Goal: Task Accomplishment & Management: Manage account settings

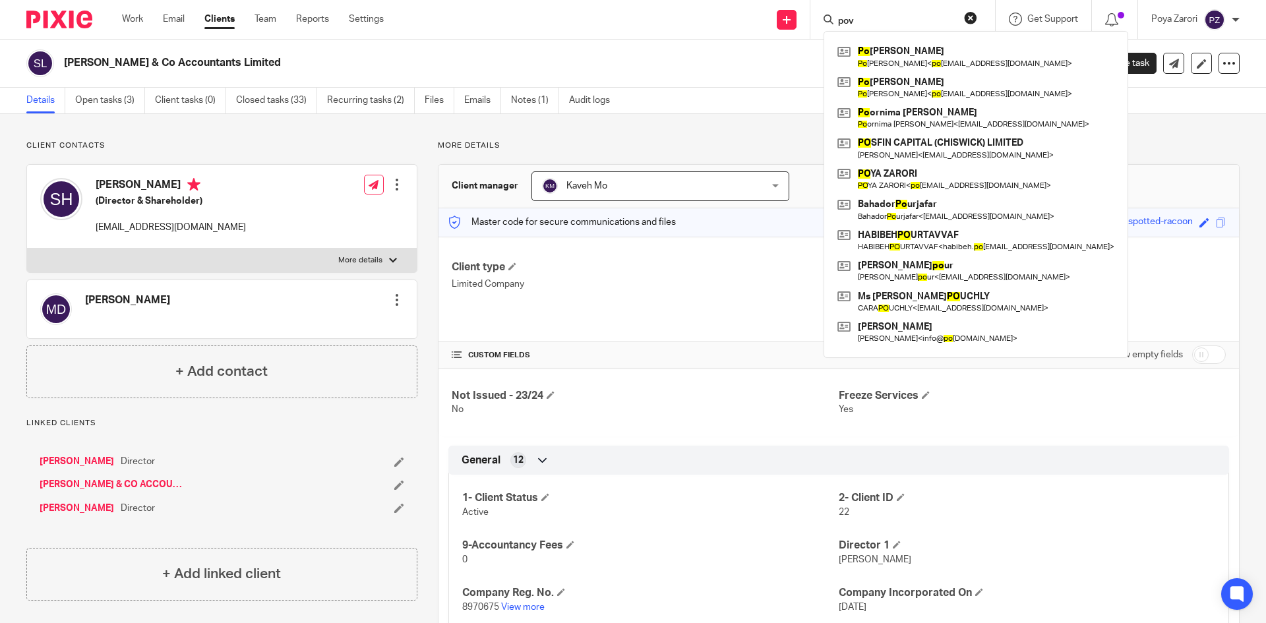
scroll to position [132, 0]
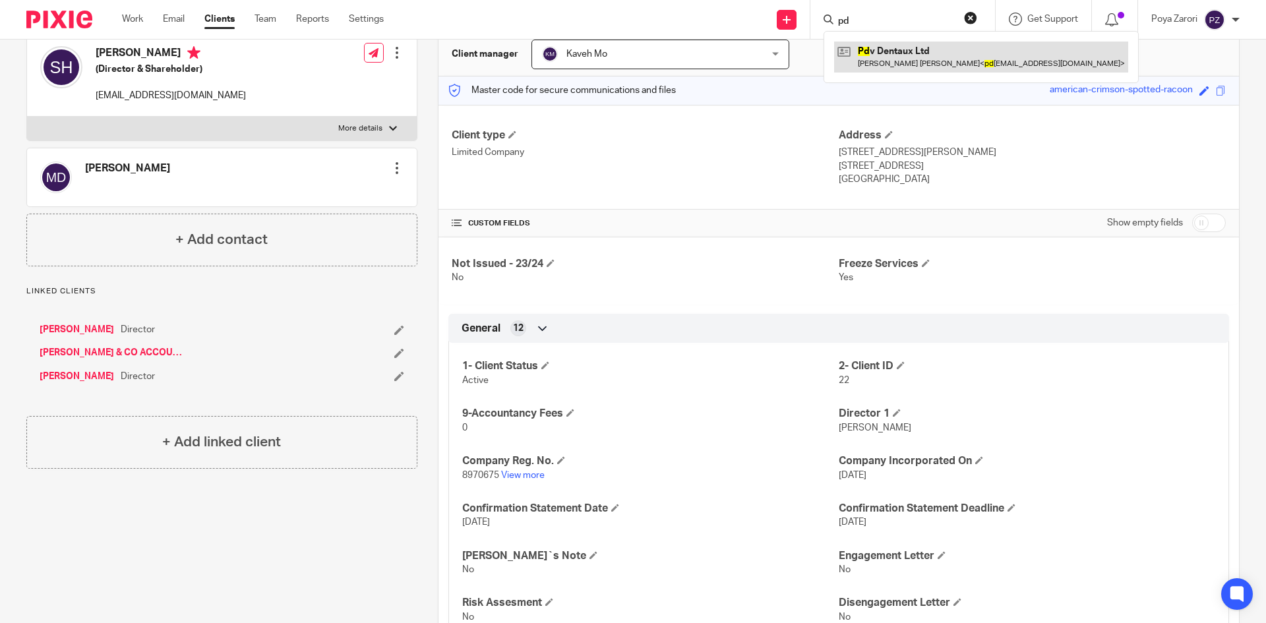
type input "pd"
click at [927, 51] on link at bounding box center [981, 57] width 294 height 30
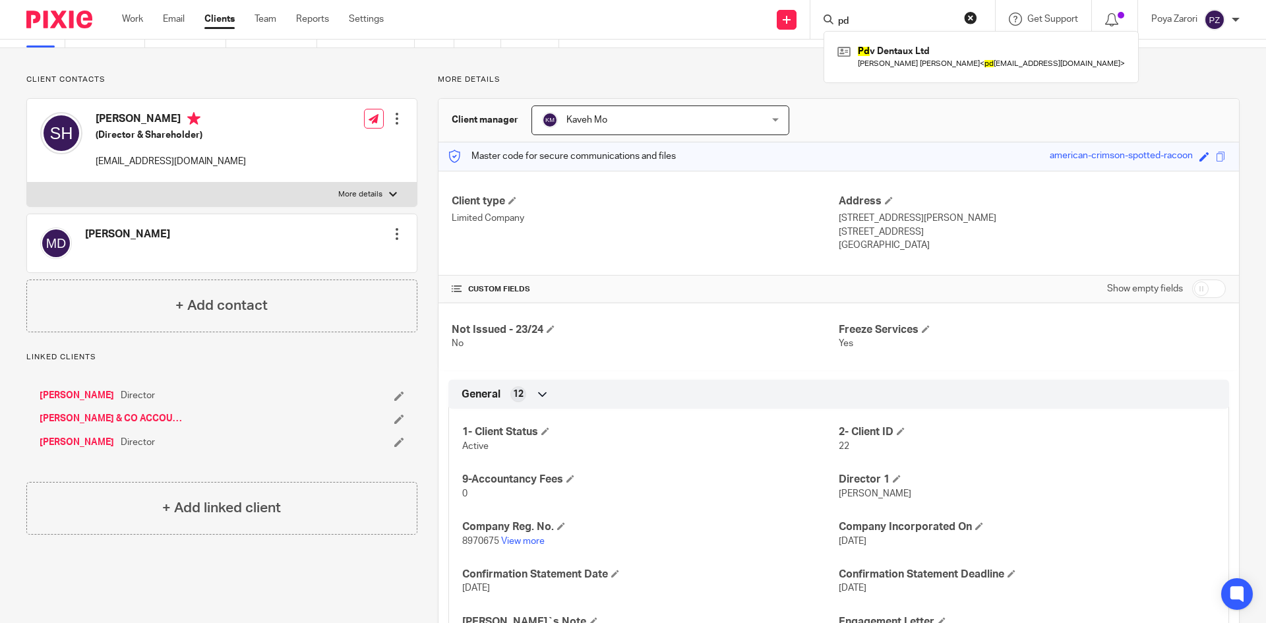
scroll to position [0, 0]
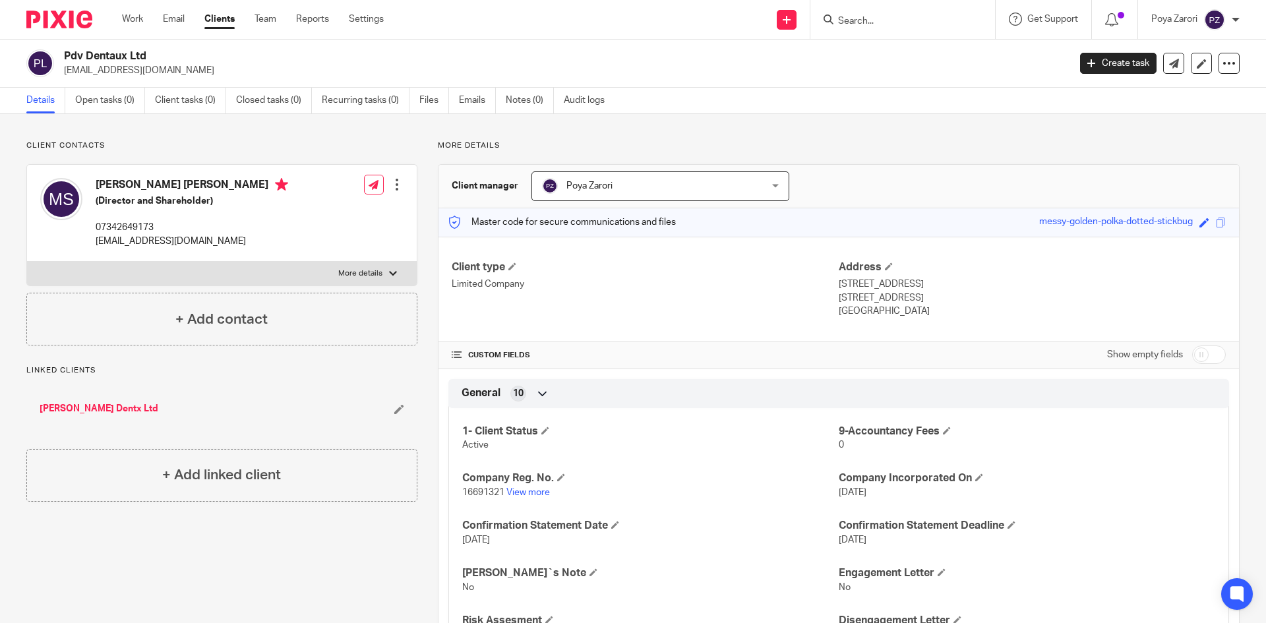
click at [1194, 355] on input "checkbox" at bounding box center [1209, 355] width 34 height 18
checkbox input "true"
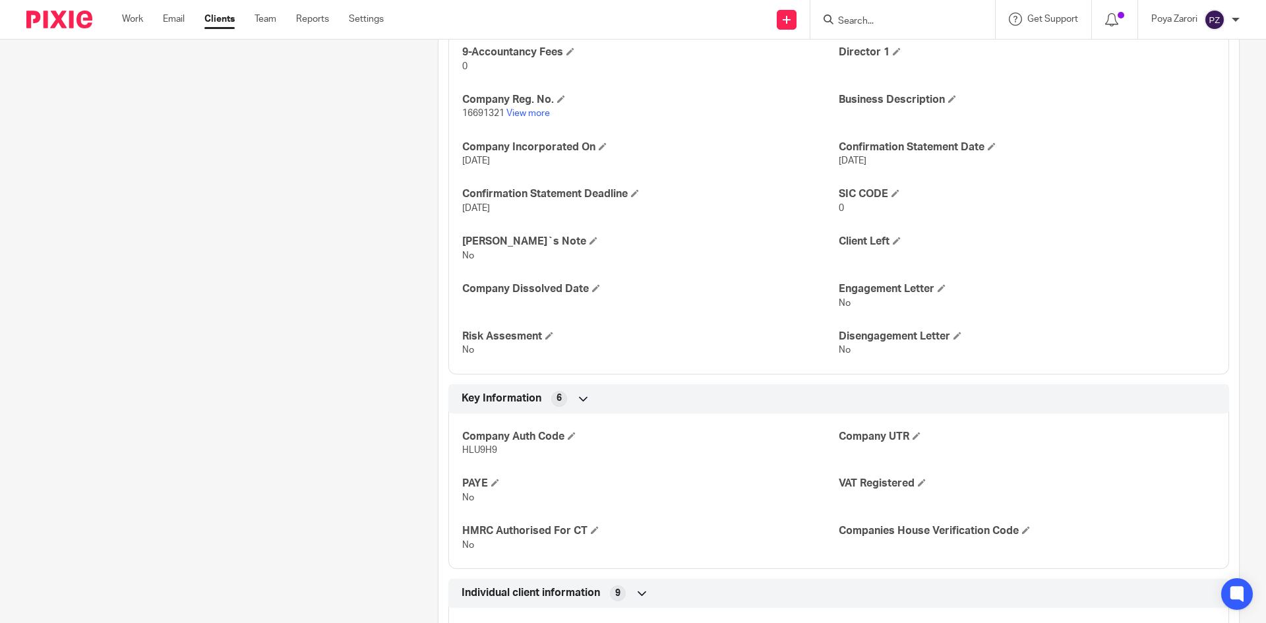
scroll to position [660, 0]
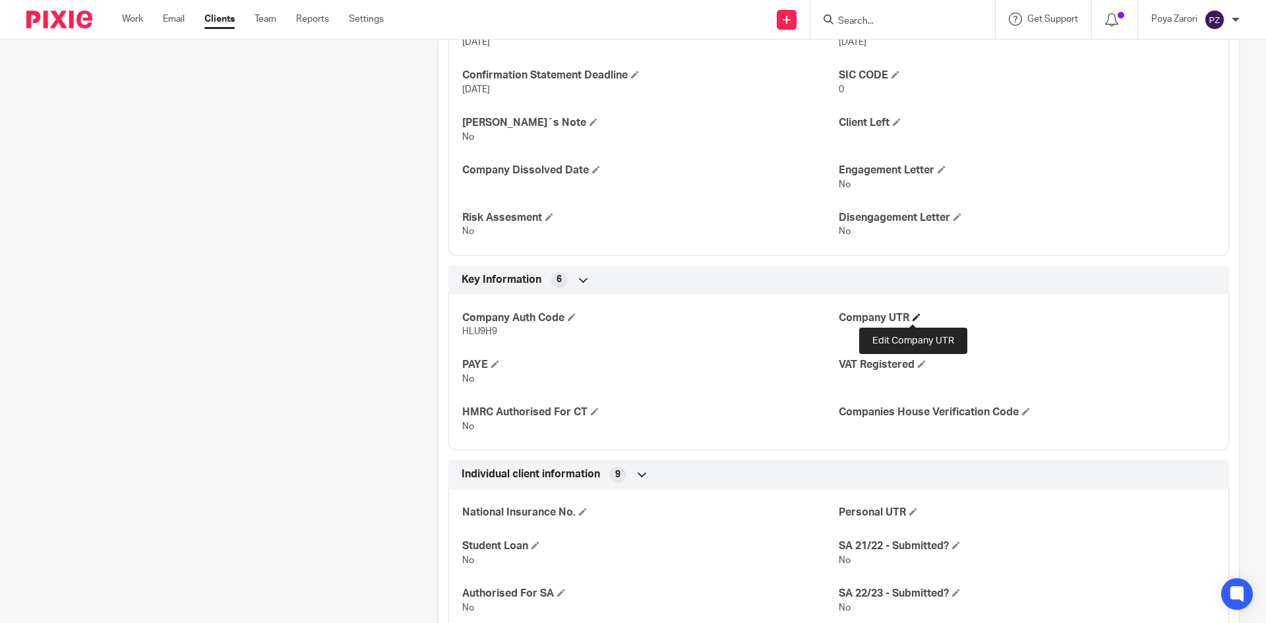
click at [913, 317] on span at bounding box center [917, 317] width 8 height 8
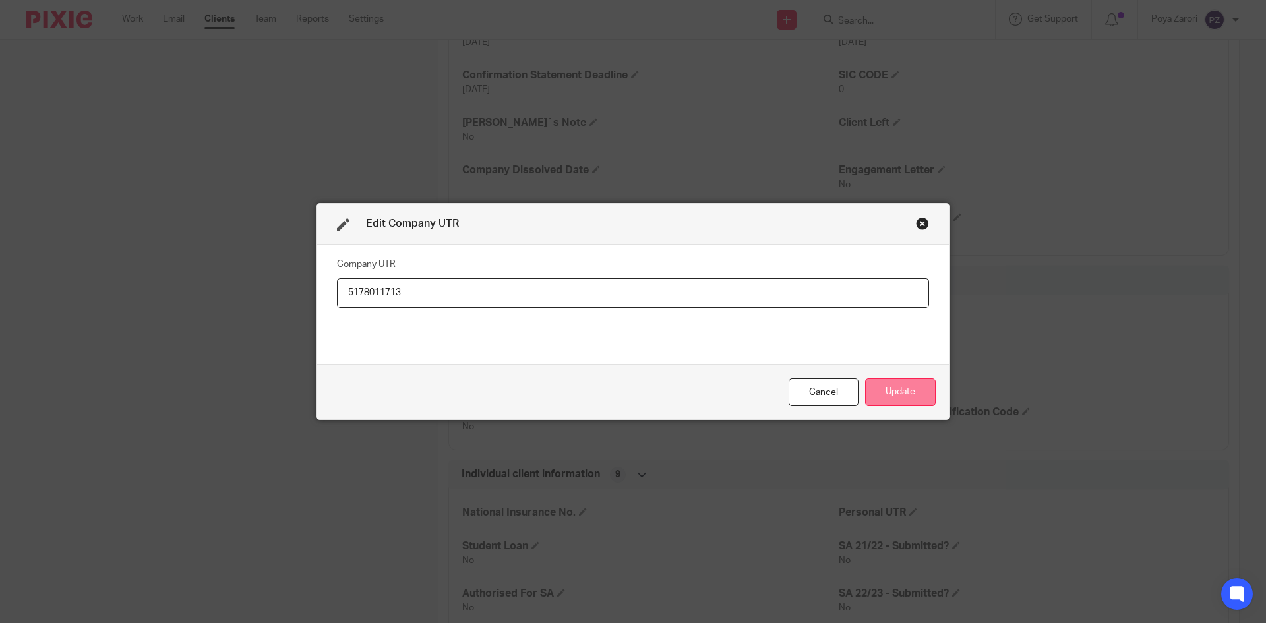
type input "5178011713"
click at [892, 394] on button "Update" at bounding box center [900, 393] width 71 height 28
click at [904, 396] on button "Update" at bounding box center [900, 393] width 71 height 28
click at [905, 385] on button "Update" at bounding box center [900, 393] width 71 height 28
drag, startPoint x: 917, startPoint y: 394, endPoint x: 925, endPoint y: 392, distance: 8.0
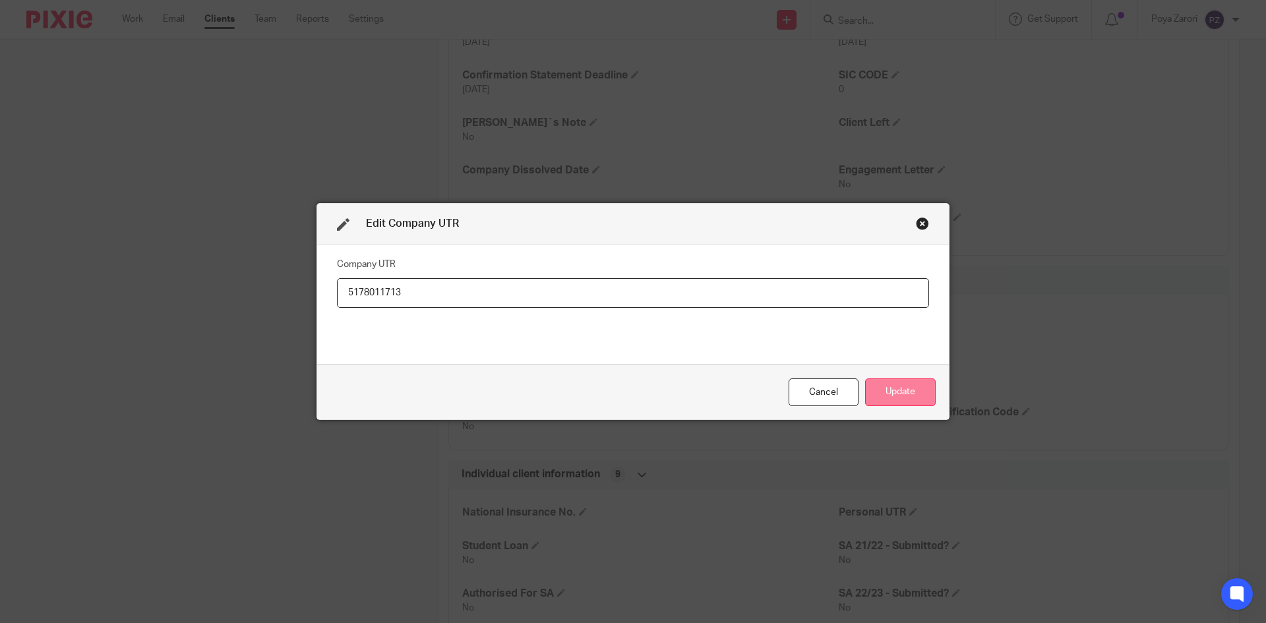
click at [917, 392] on button "Update" at bounding box center [900, 393] width 71 height 28
click at [900, 396] on button "Update" at bounding box center [900, 393] width 71 height 28
click at [416, 297] on input "5178011713" at bounding box center [633, 293] width 592 height 30
drag, startPoint x: 405, startPoint y: 293, endPoint x: 319, endPoint y: 280, distance: 86.7
click at [319, 280] on div "Company UTR 5178011713" at bounding box center [633, 304] width 632 height 119
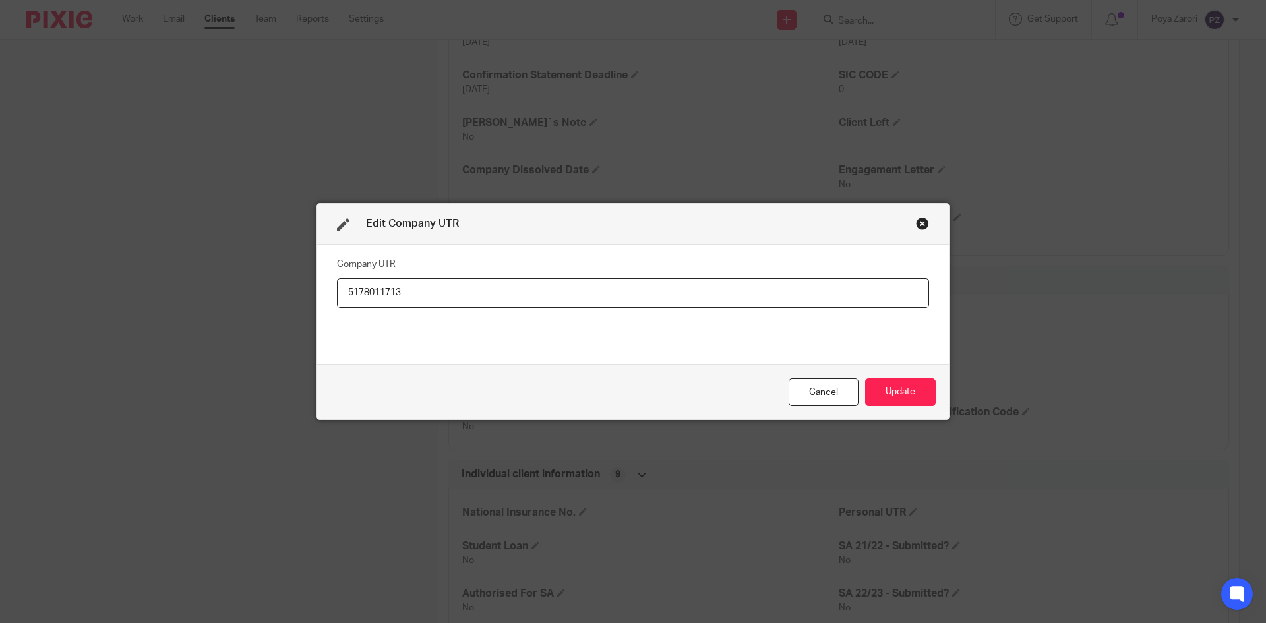
click at [921, 226] on div "Close this dialog window" at bounding box center [922, 223] width 13 height 13
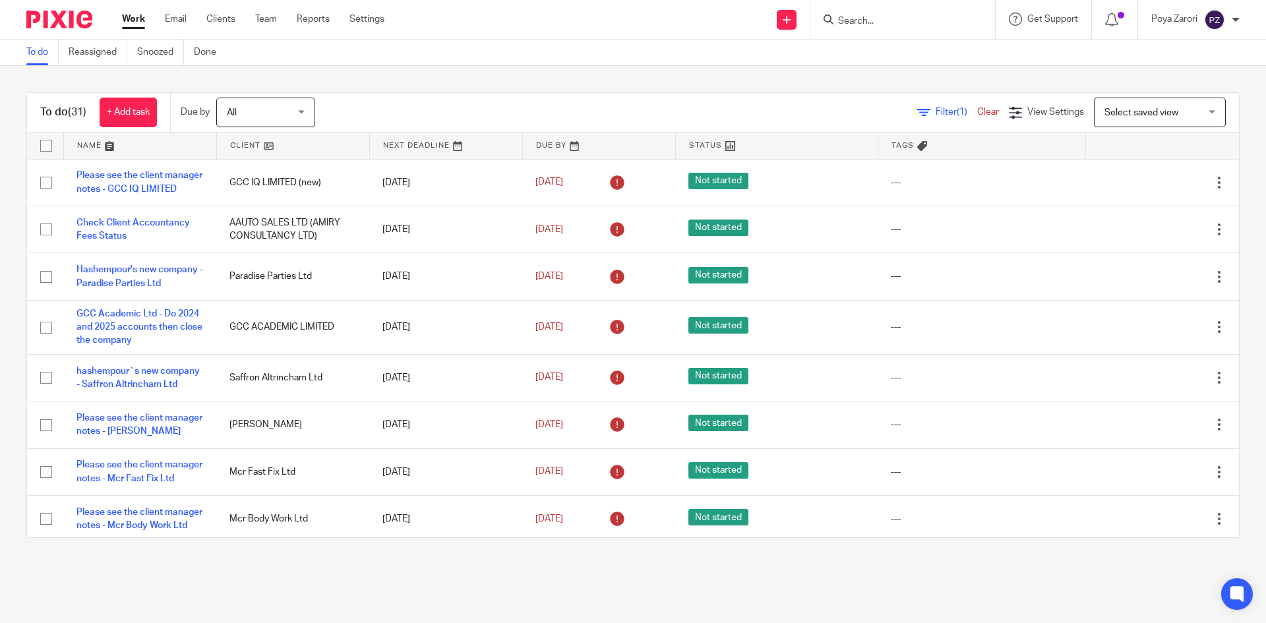
click at [871, 20] on input "Search" at bounding box center [896, 22] width 119 height 12
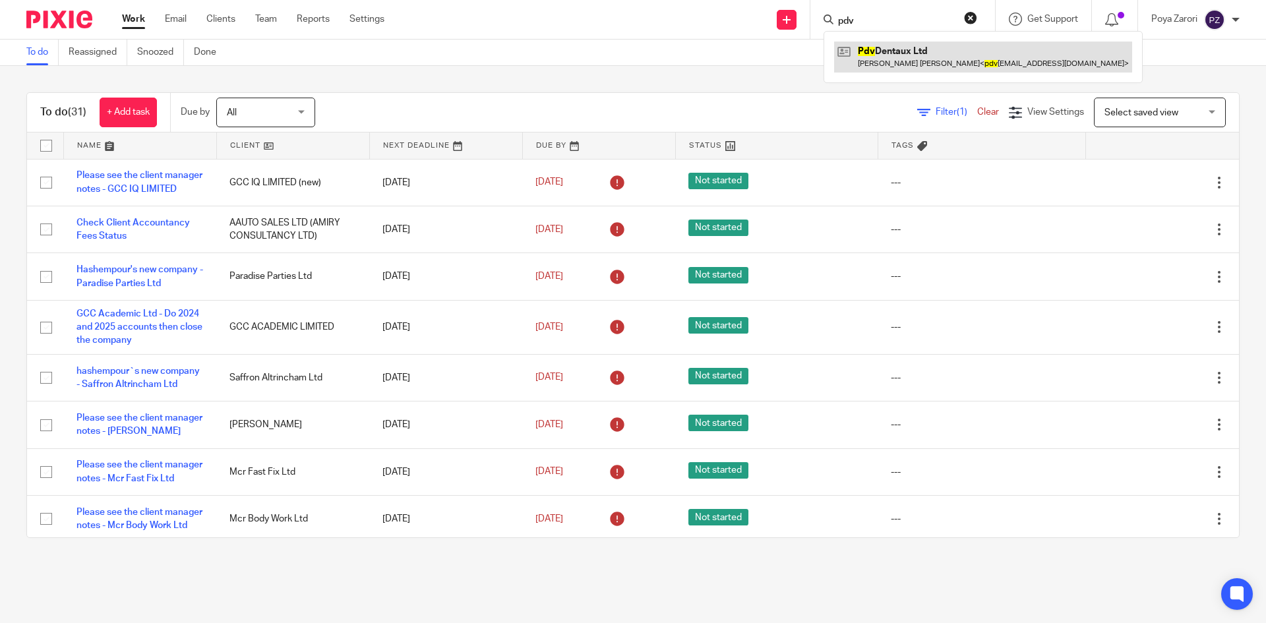
type input "pdv"
click at [887, 64] on link at bounding box center [983, 57] width 298 height 30
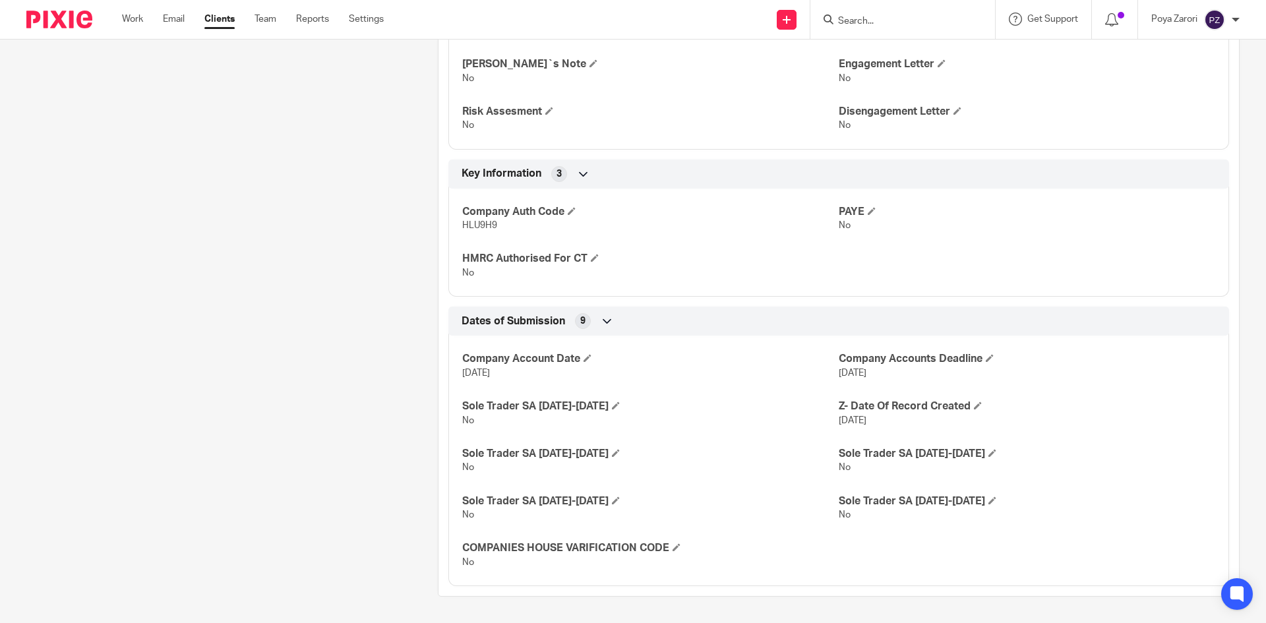
scroll to position [179, 0]
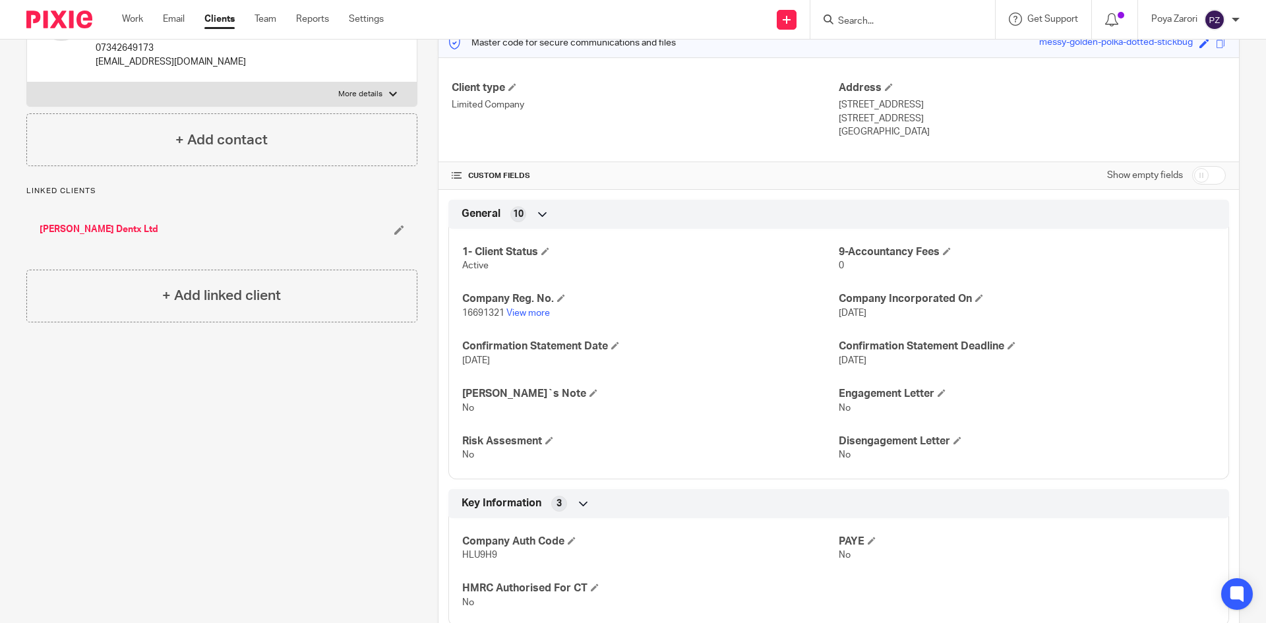
click at [1208, 181] on input "checkbox" at bounding box center [1209, 175] width 34 height 18
checkbox input "true"
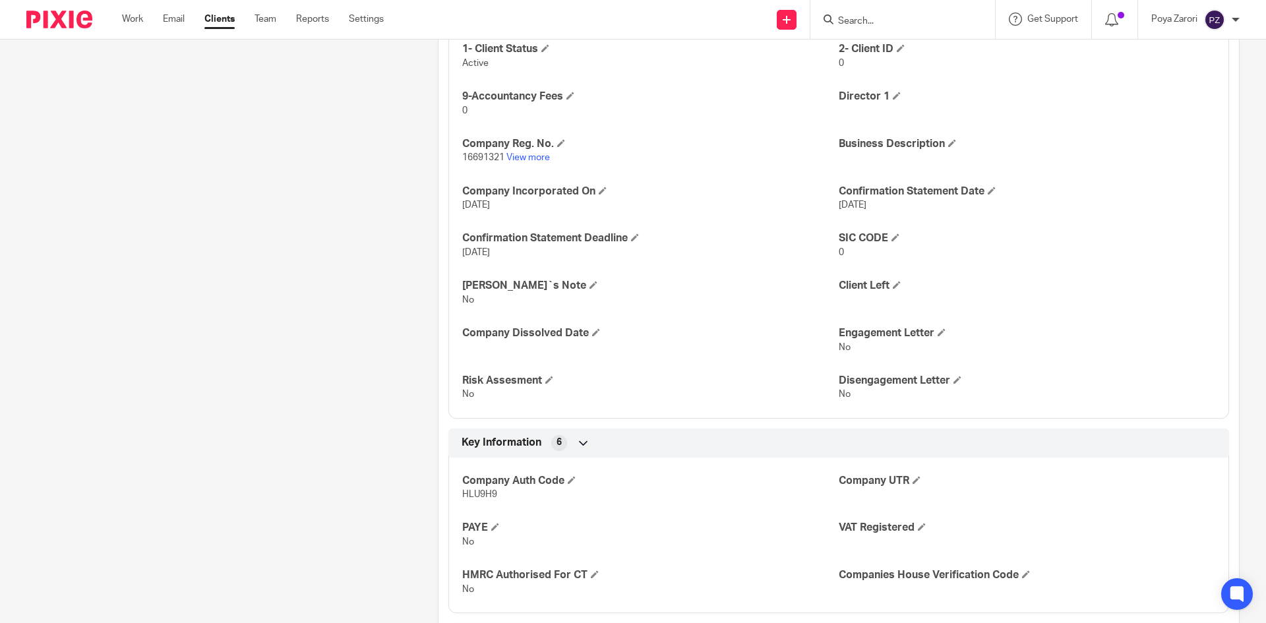
scroll to position [707, 0]
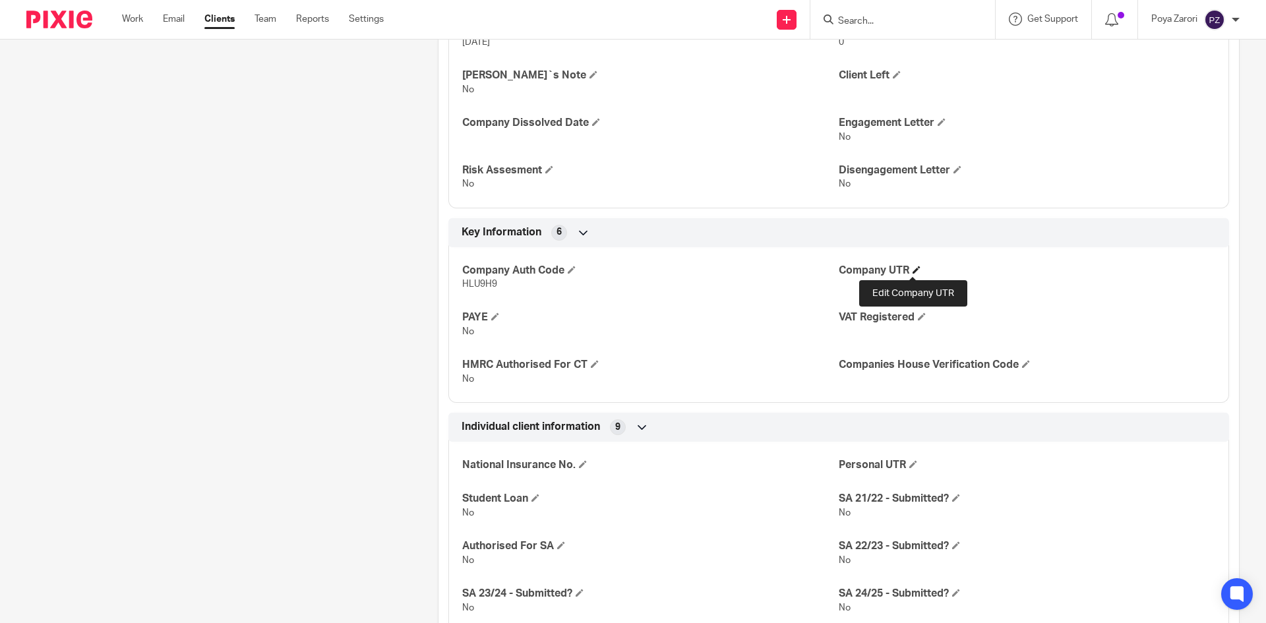
click at [915, 272] on span at bounding box center [917, 270] width 8 height 8
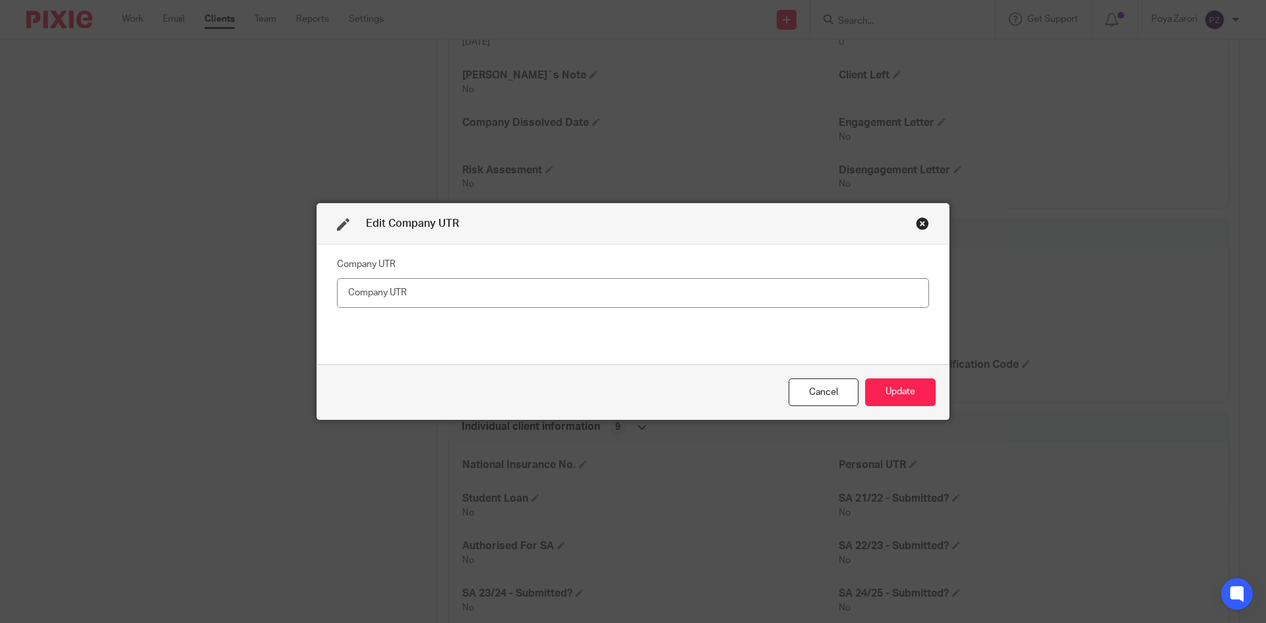
drag, startPoint x: 375, startPoint y: 292, endPoint x: 363, endPoint y: 292, distance: 11.9
click at [363, 292] on input "text" at bounding box center [633, 293] width 592 height 30
type input "5178011713"
click at [893, 398] on button "Update" at bounding box center [900, 393] width 71 height 28
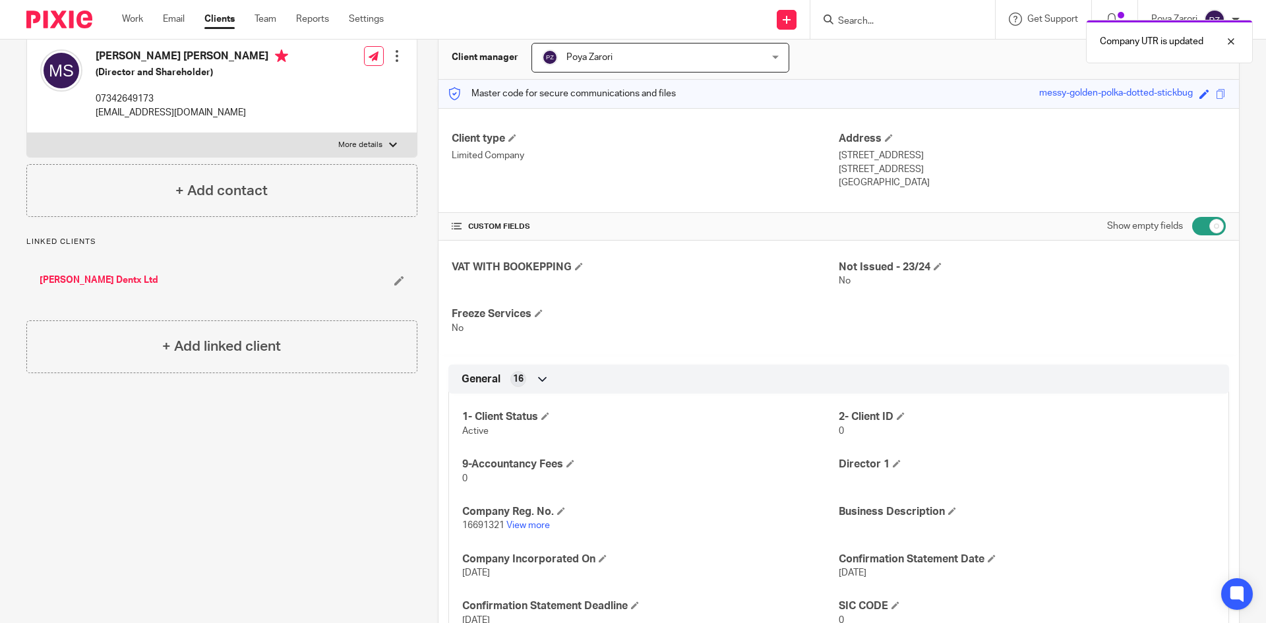
scroll to position [0, 0]
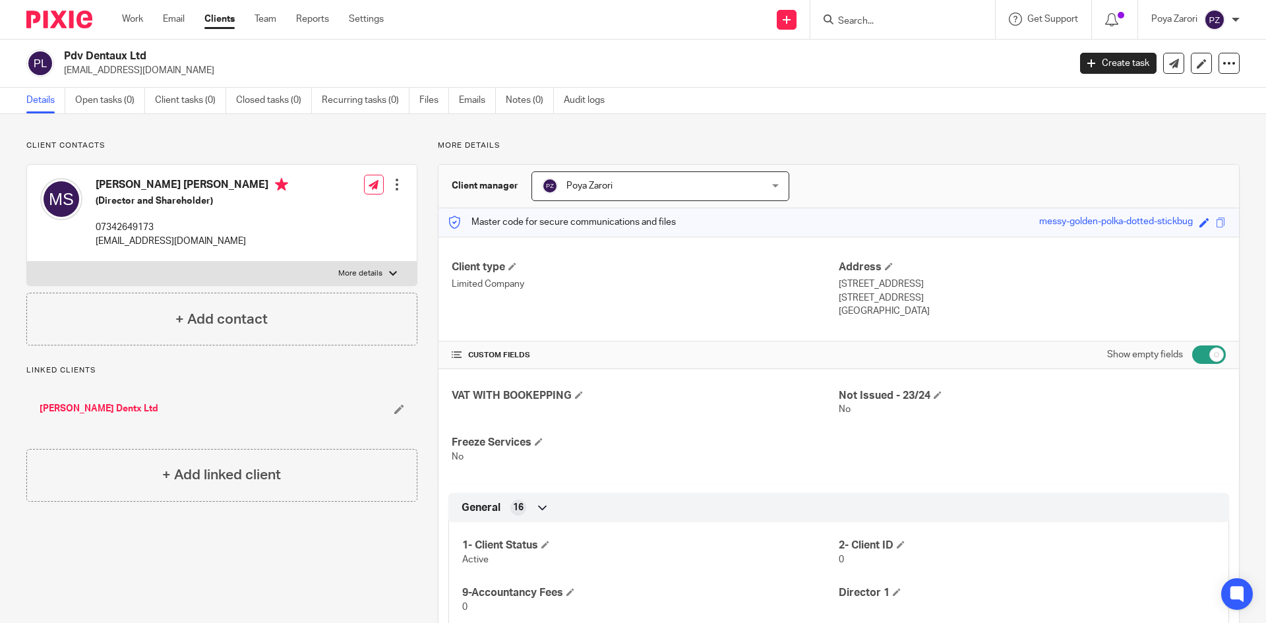
drag, startPoint x: 107, startPoint y: 55, endPoint x: 58, endPoint y: 57, distance: 48.8
click at [58, 57] on div "Pdv Dentaux Ltd pdvdentaux@gmail.com" at bounding box center [543, 63] width 1034 height 28
copy div "Pdv Dentaux Ltd"
click at [891, 18] on input "Search" at bounding box center [896, 22] width 119 height 12
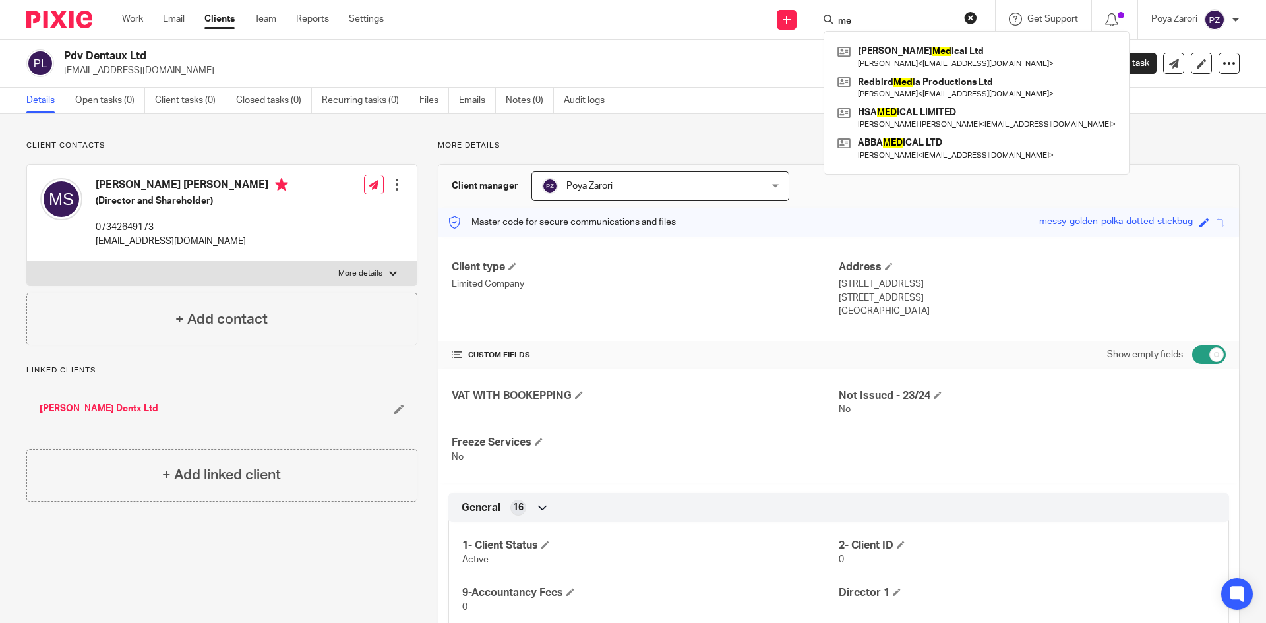
type input "m"
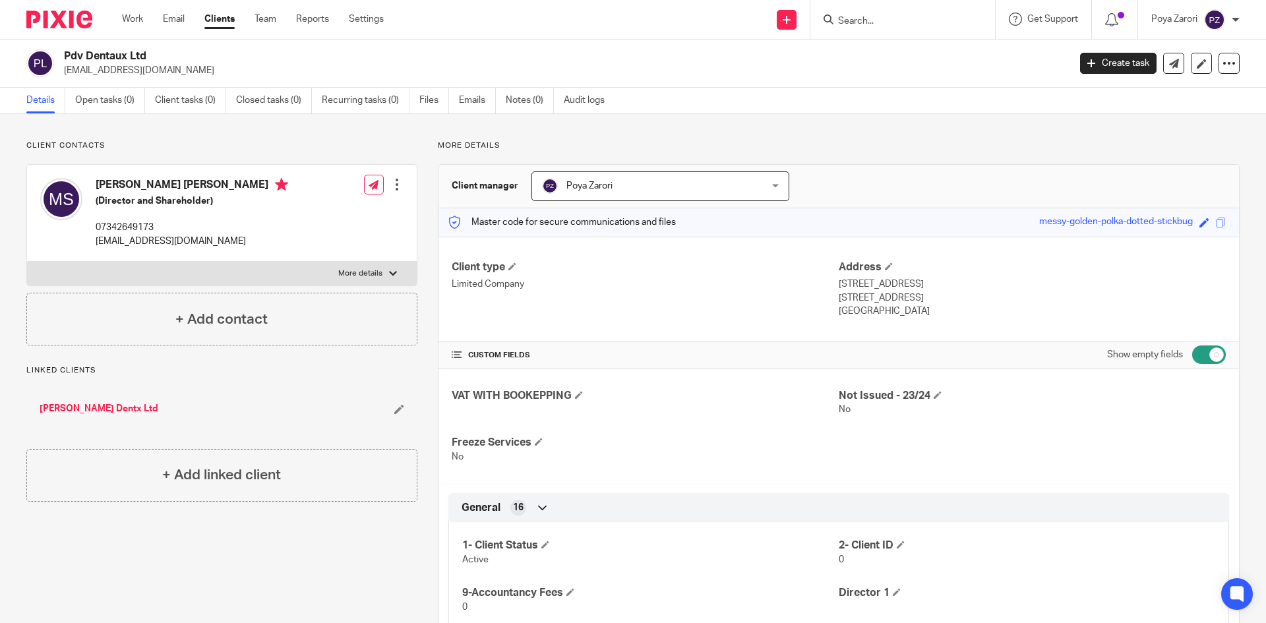
click at [220, 20] on link "Clients" at bounding box center [219, 19] width 30 height 13
